Goal: Feedback & Contribution: Leave review/rating

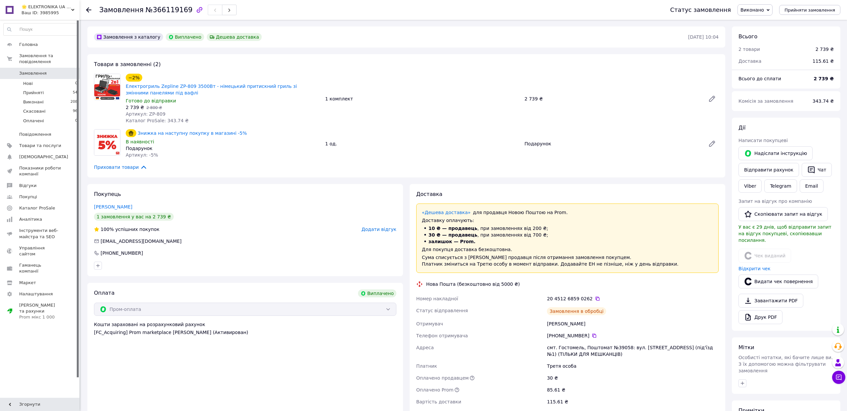
click at [419, 118] on div "−2% Електрогриль Zepline ZP-809 3500Вт - німецький притискний гриль зі змінними…" at bounding box center [422, 98] width 598 height 53
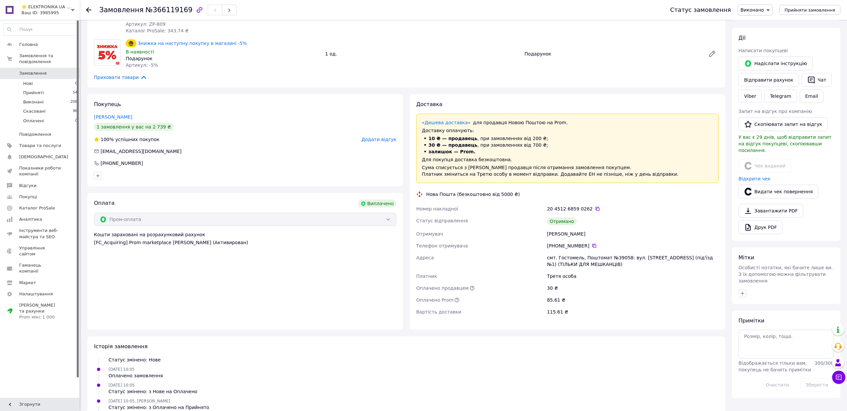
click at [370, 142] on span "Додати відгук" at bounding box center [378, 139] width 35 height 5
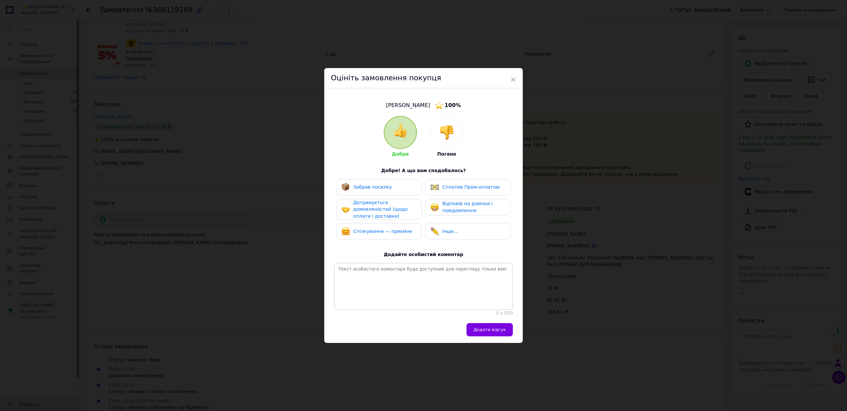
click at [355, 185] on span "Забрав посилку" at bounding box center [372, 187] width 39 height 5
click at [357, 200] on span "Дотримується домовленостей (щодо оплати і доставки)" at bounding box center [380, 209] width 54 height 19
click at [373, 233] on span "Спілкування — приємне" at bounding box center [382, 231] width 59 height 5
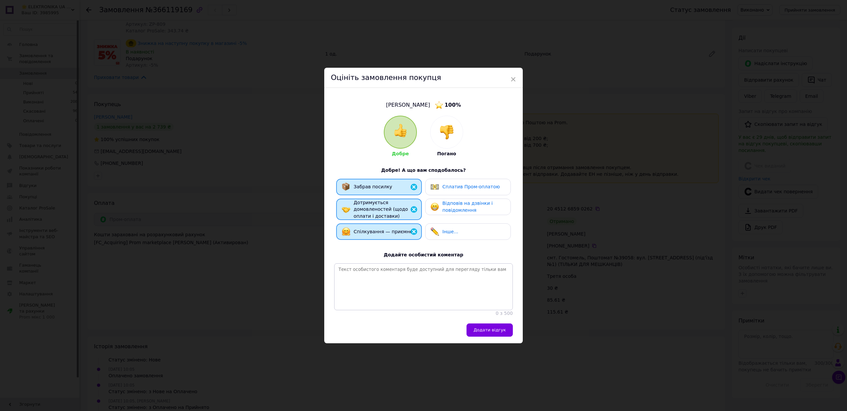
click at [450, 201] on span "Відповів на дзвінки і повідомлення" at bounding box center [467, 207] width 50 height 12
click at [450, 184] on span "Сплатив Пром-оплатою" at bounding box center [471, 186] width 58 height 5
click at [374, 280] on textarea at bounding box center [423, 287] width 179 height 47
paste textarea "Дякуємо за ваше замовлення! 💙 [PERSON_NAME] дуже важливо знати вашу думку — це …"
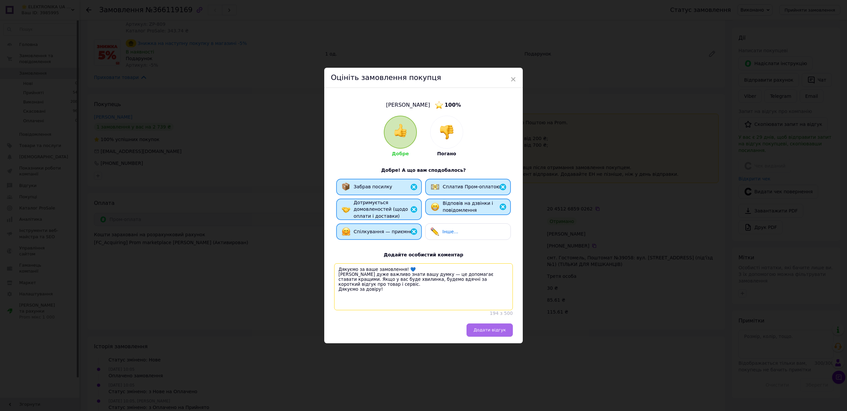
type textarea "Дякуємо за ваше замовлення! 💙 [PERSON_NAME] дуже важливо знати вашу думку — це …"
click at [481, 333] on span "Додати відгук" at bounding box center [489, 330] width 32 height 5
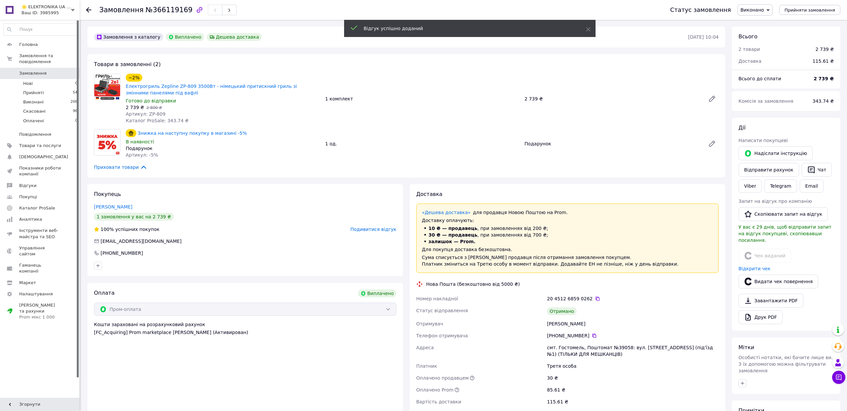
scroll to position [0, 0]
click at [84, 11] on div "Замовлення №366119169 Статус замовлення Виконано Прийнято Скасовано Оплачено Пр…" at bounding box center [462, 10] width 767 height 20
click at [87, 11] on icon at bounding box center [88, 9] width 5 height 5
